Goal: Task Accomplishment & Management: Use online tool/utility

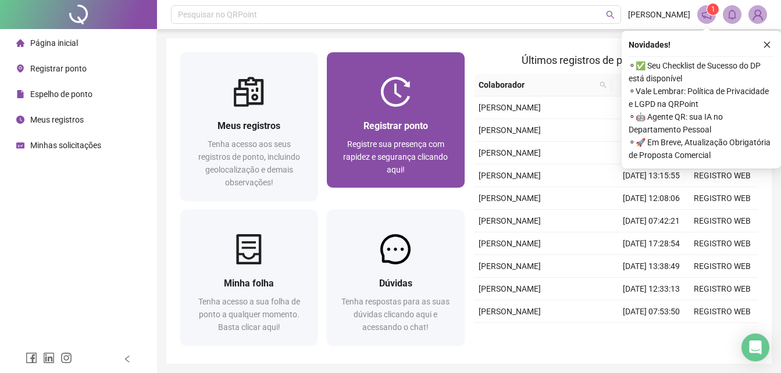
click at [448, 117] on div "Registrar ponto Registre sua presença com rapidez e segurança clicando aqui!" at bounding box center [395, 147] width 137 height 81
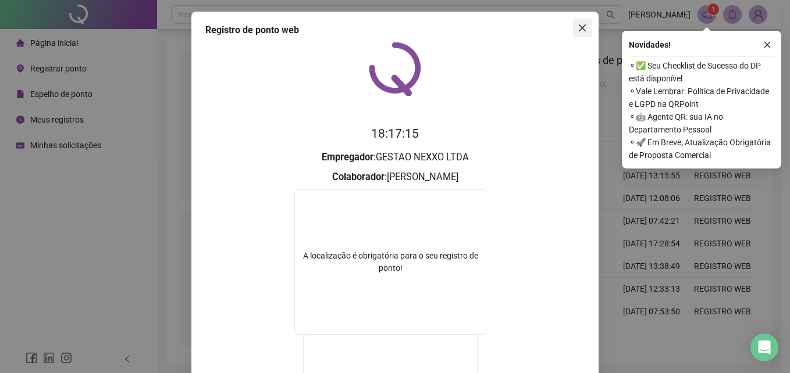
click at [580, 30] on icon "close" at bounding box center [582, 27] width 9 height 9
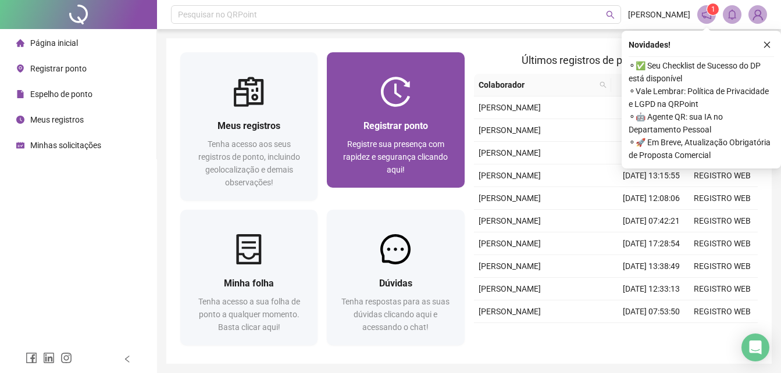
click at [386, 103] on img at bounding box center [395, 92] width 30 height 30
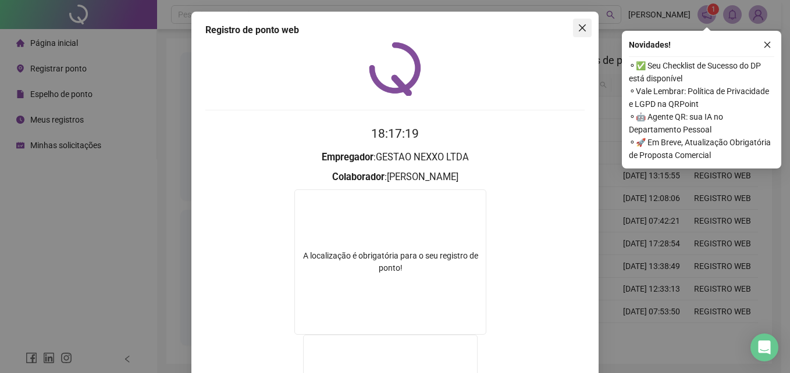
click at [573, 30] on span "Close" at bounding box center [582, 27] width 19 height 9
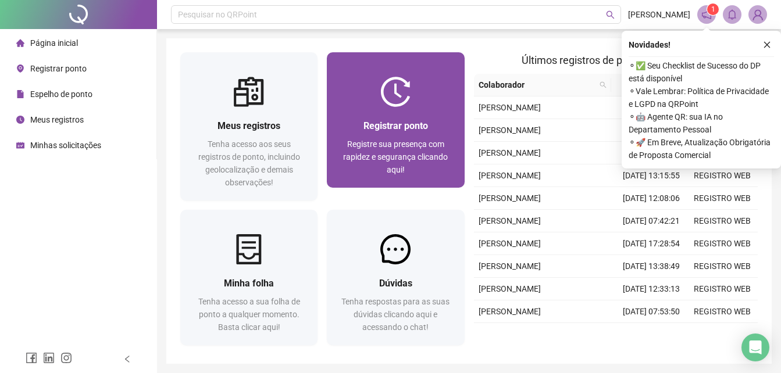
click at [457, 108] on div "Registrar ponto Registre sua presença com rapidez e segurança clicando aqui!" at bounding box center [395, 147] width 137 height 81
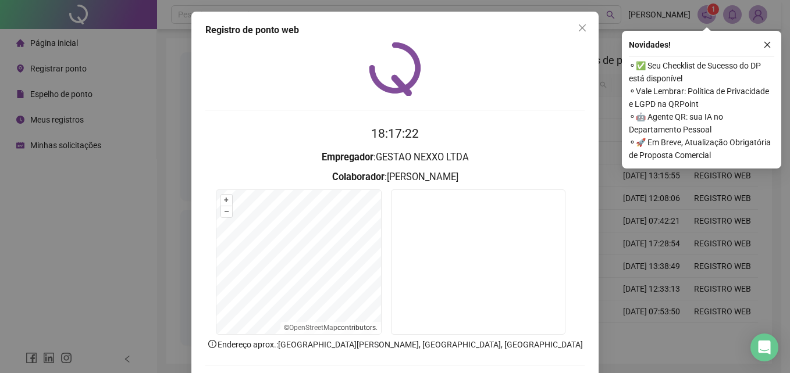
scroll to position [55, 0]
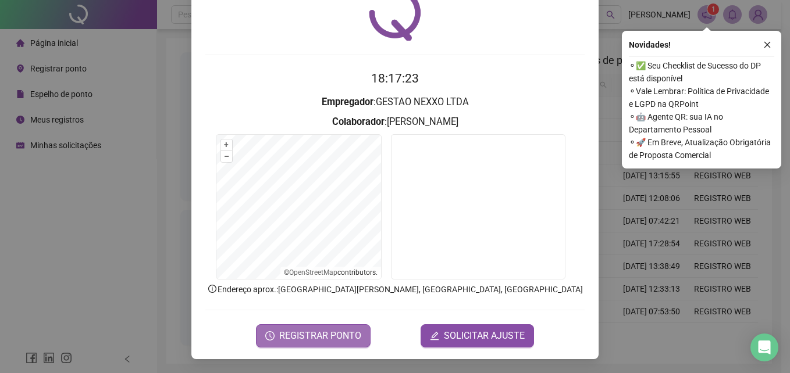
click at [339, 332] on span "REGISTRAR PONTO" at bounding box center [320, 336] width 82 height 14
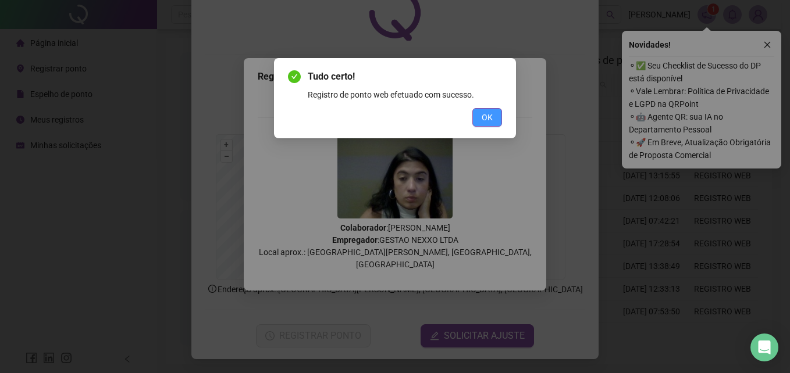
click at [482, 113] on span "OK" at bounding box center [487, 117] width 11 height 13
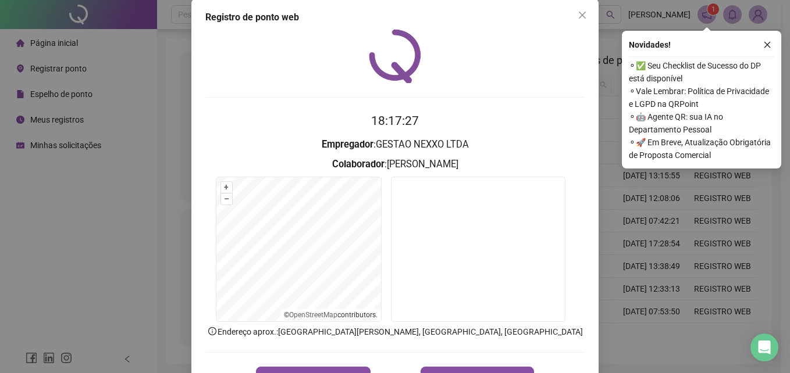
scroll to position [0, 0]
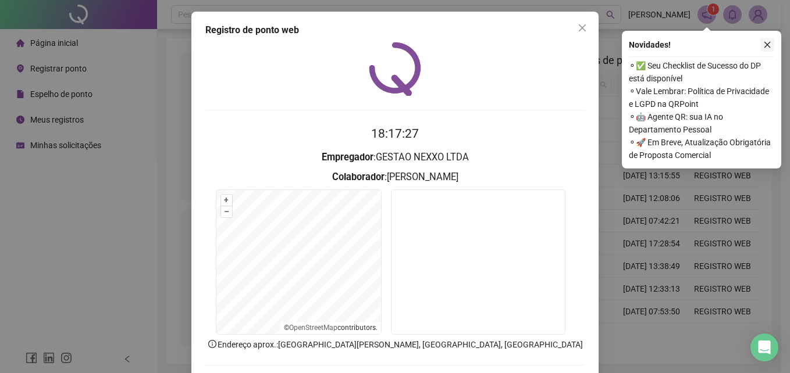
click at [768, 47] on icon "close" at bounding box center [767, 45] width 8 height 8
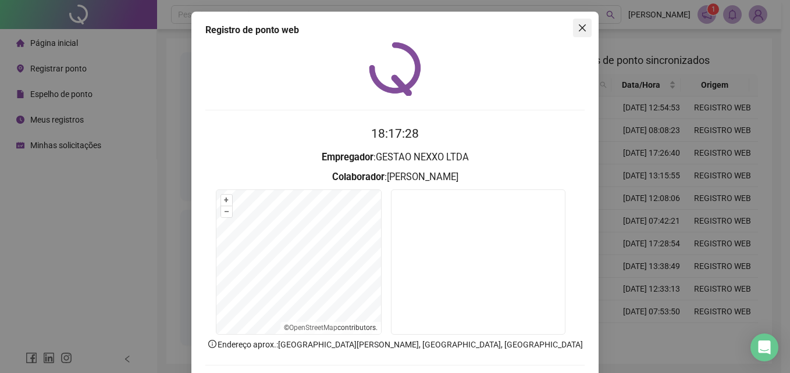
click at [578, 24] on icon "close" at bounding box center [582, 27] width 9 height 9
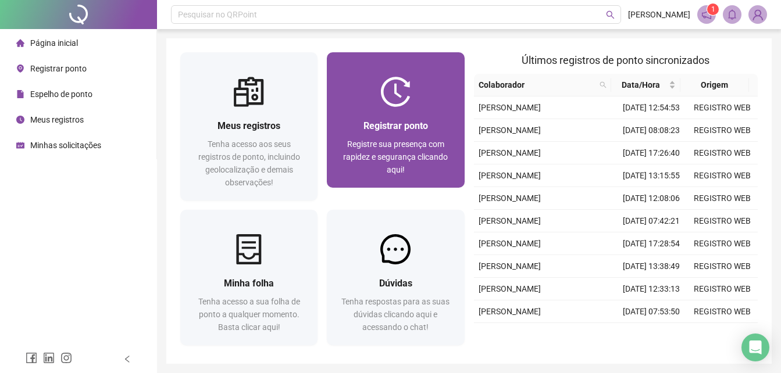
click at [426, 147] on span "Registre sua presença com rapidez e segurança clicando aqui!" at bounding box center [395, 157] width 105 height 35
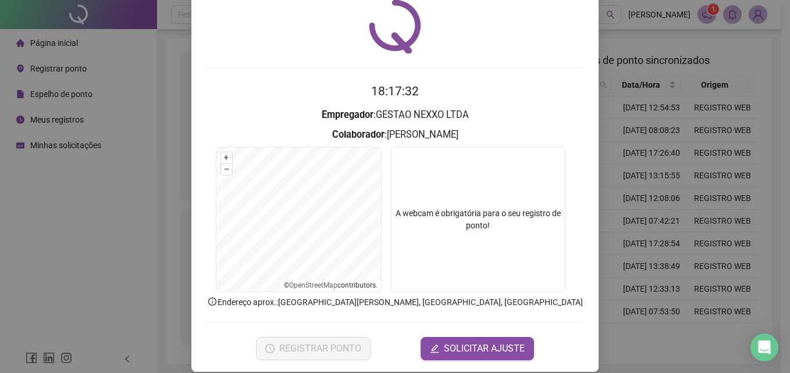
scroll to position [55, 0]
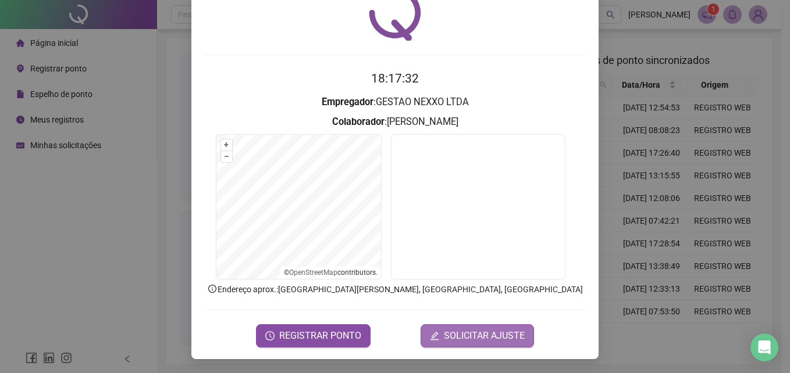
click at [445, 330] on span "SOLICITAR AJUSTE" at bounding box center [484, 336] width 81 height 14
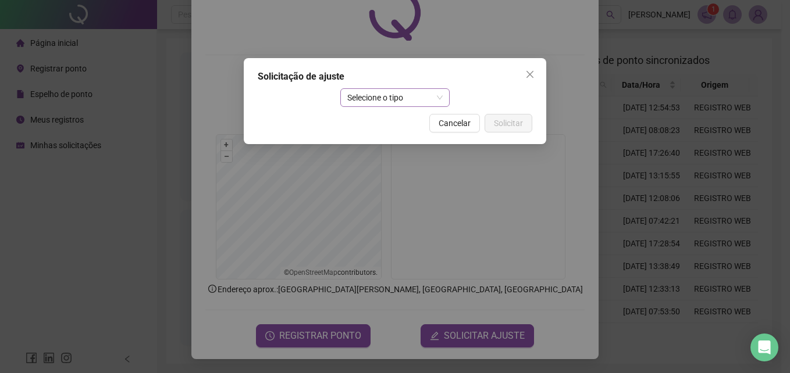
click at [364, 99] on span "Selecione o tipo" at bounding box center [395, 97] width 96 height 17
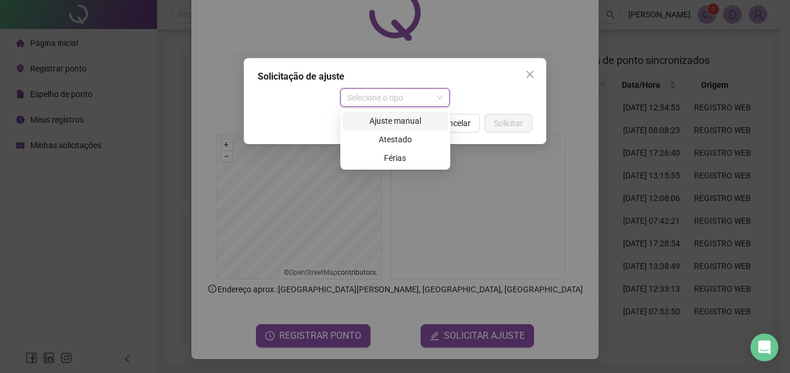
click at [402, 113] on div "Ajuste manual" at bounding box center [395, 121] width 105 height 19
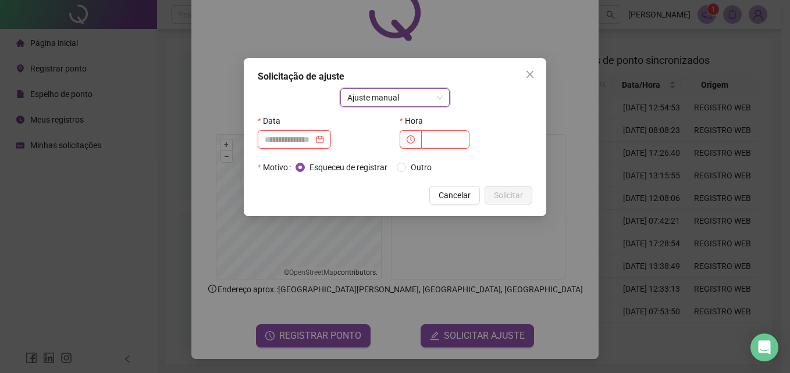
click at [297, 138] on input at bounding box center [289, 139] width 49 height 13
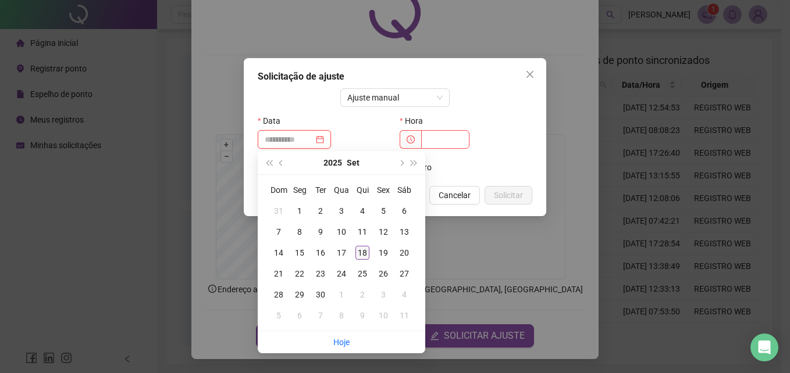
type input "**********"
click at [361, 254] on div "18" at bounding box center [362, 253] width 14 height 14
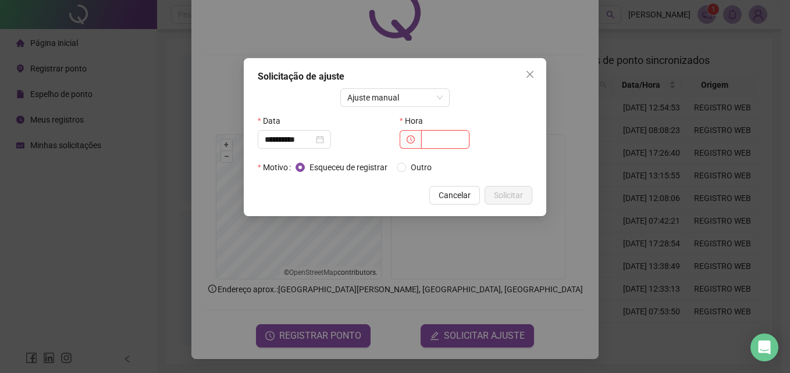
click at [439, 143] on input "text" at bounding box center [445, 139] width 48 height 19
type input "*****"
click at [503, 200] on span "Solicitar" at bounding box center [508, 195] width 29 height 13
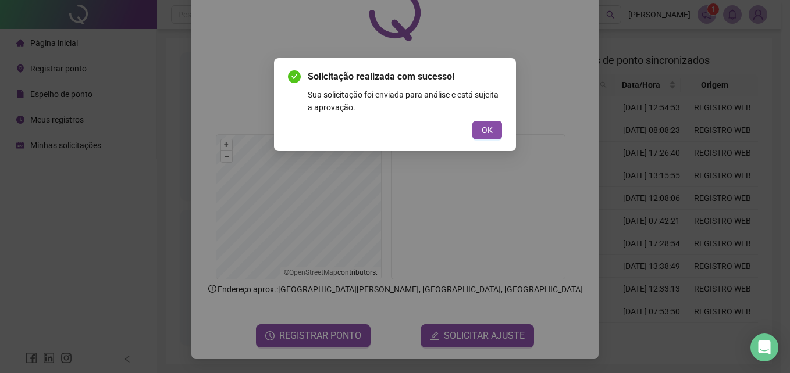
click at [493, 129] on button "OK" at bounding box center [487, 130] width 30 height 19
